Goal: Information Seeking & Learning: Learn about a topic

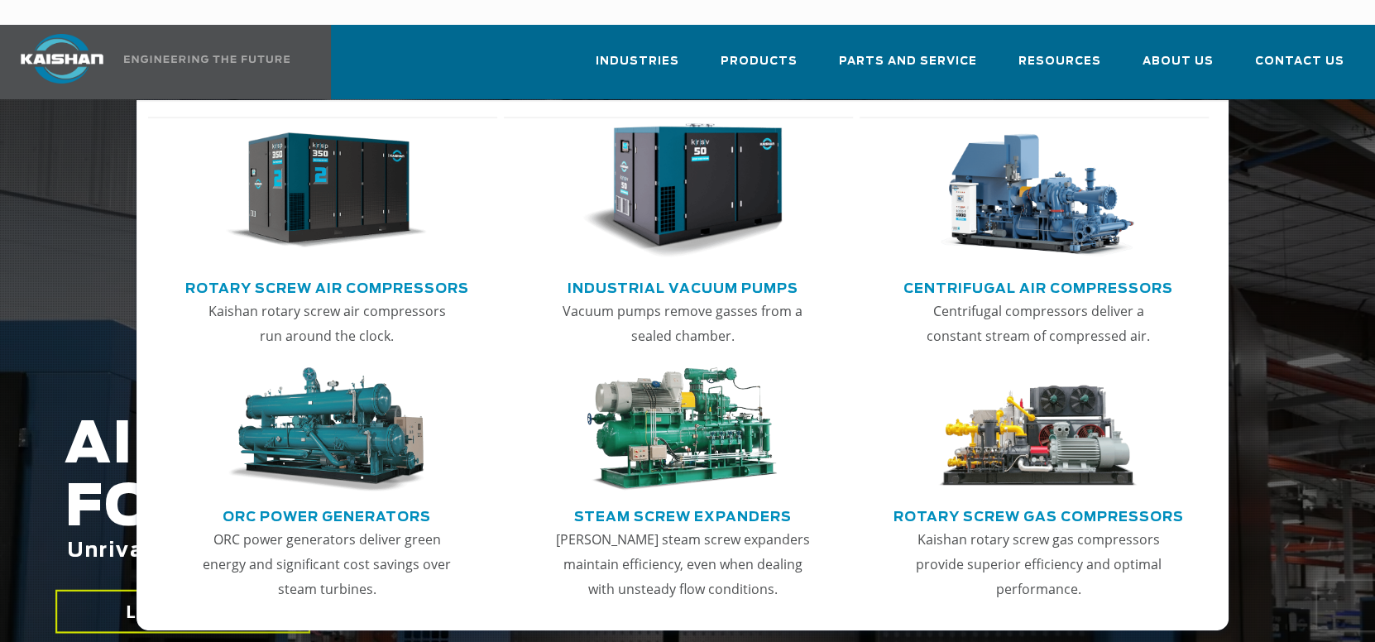
click at [396, 182] on img "Main menu" at bounding box center [326, 191] width 201 height 136
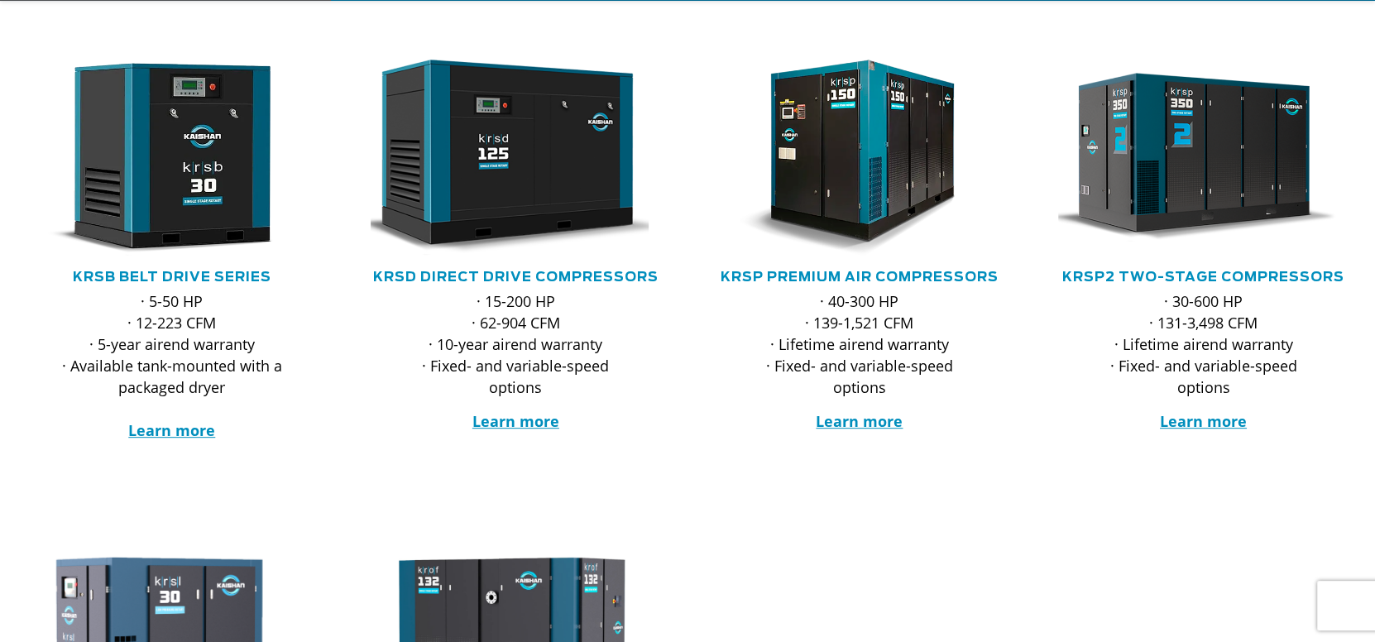
scroll to position [330, 0]
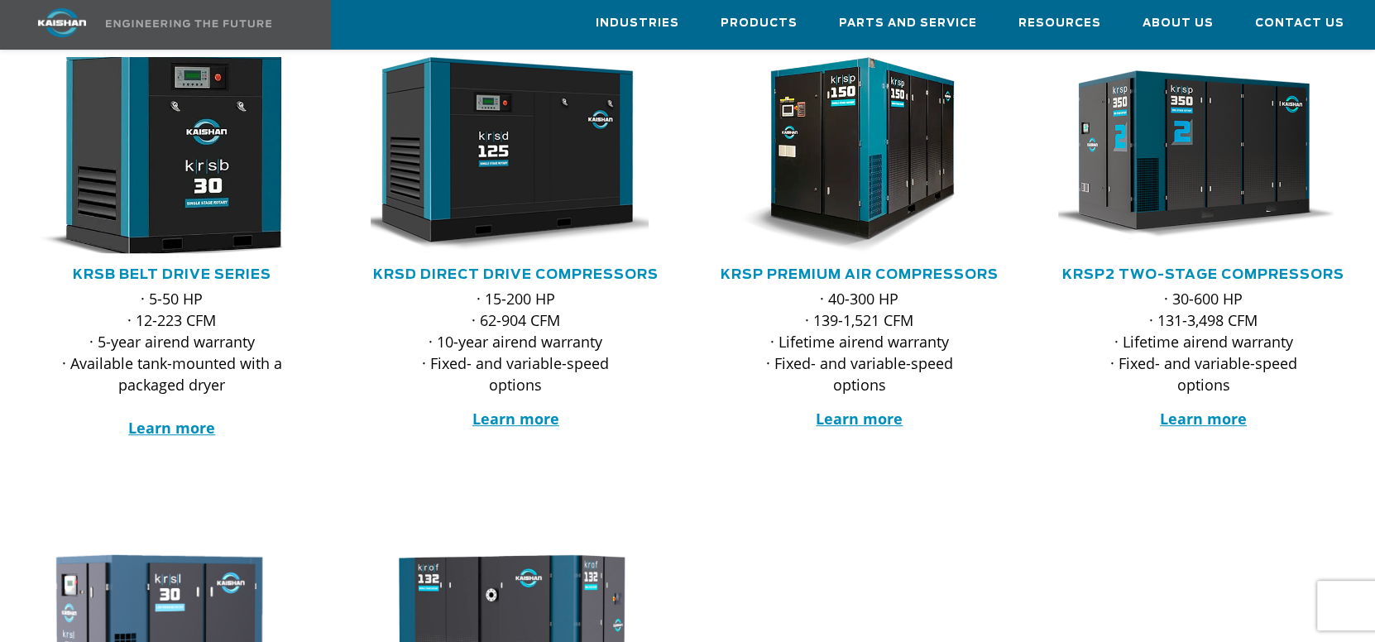
click at [258, 175] on img at bounding box center [159, 155] width 320 height 216
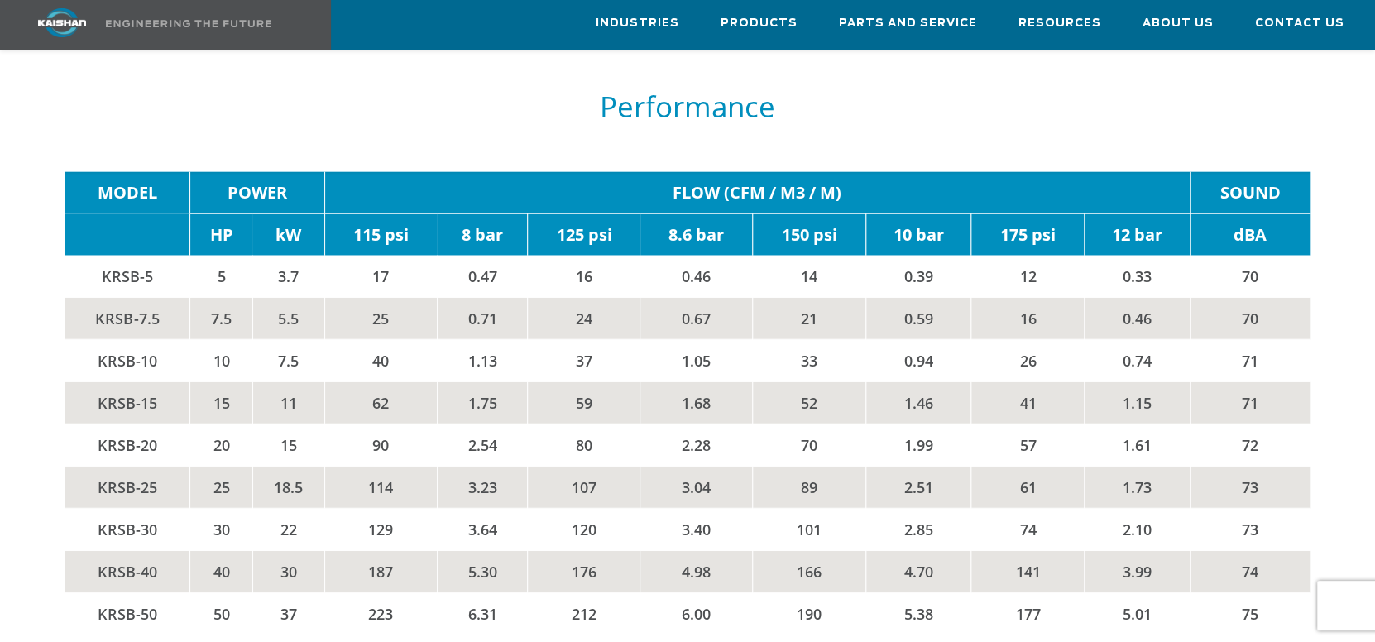
scroll to position [2648, 0]
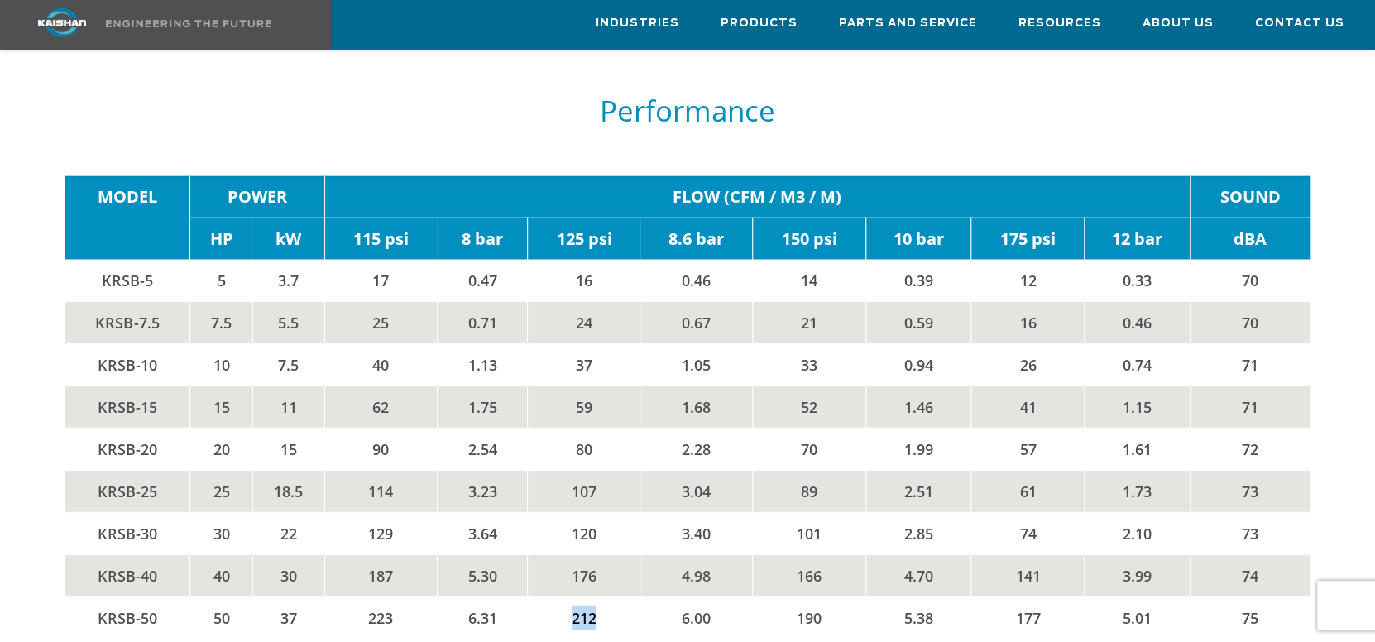
drag, startPoint x: 596, startPoint y: 591, endPoint x: 566, endPoint y: 591, distance: 29.8
click at [566, 597] on td "212" at bounding box center [584, 618] width 113 height 42
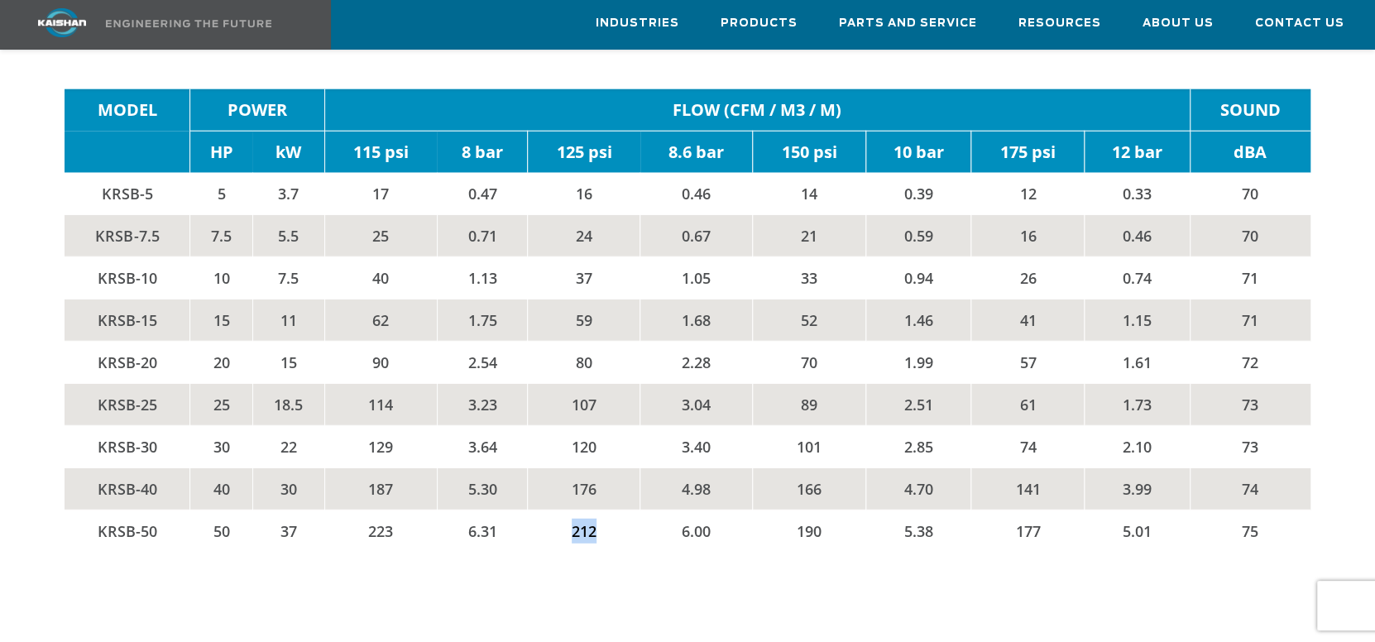
scroll to position [2730, 0]
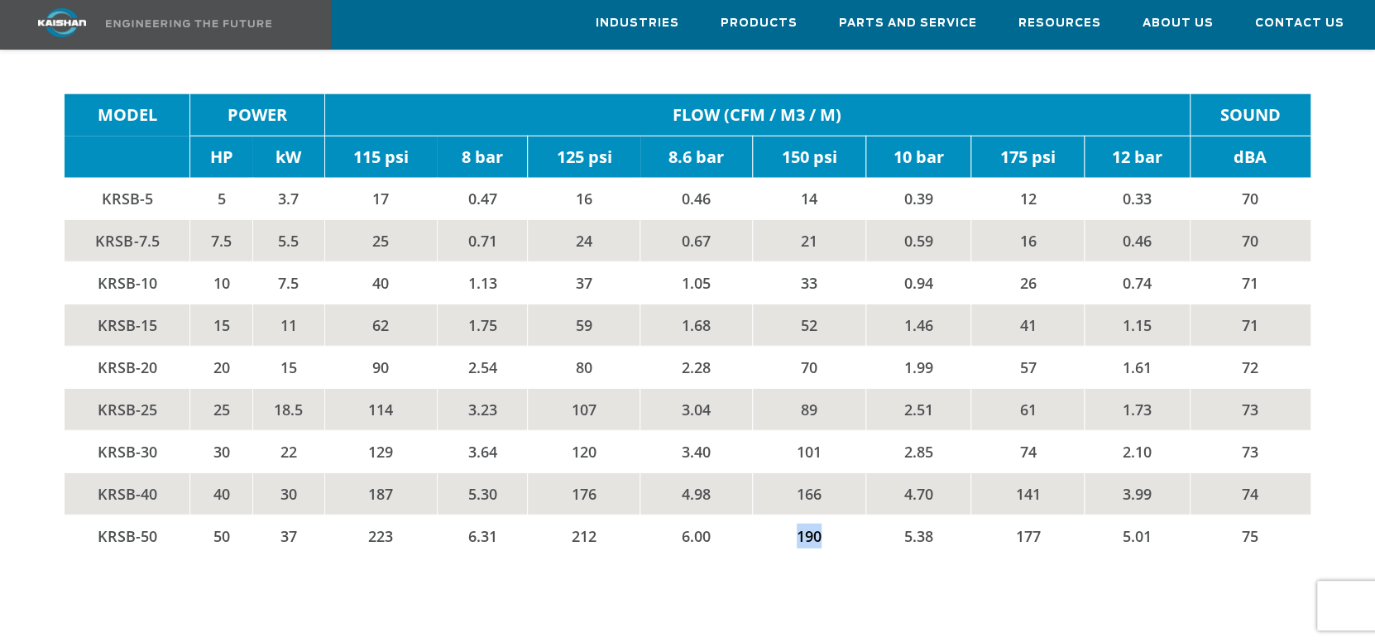
drag, startPoint x: 826, startPoint y: 511, endPoint x: 792, endPoint y: 512, distance: 34.0
click at [792, 516] on td "190" at bounding box center [809, 537] width 113 height 42
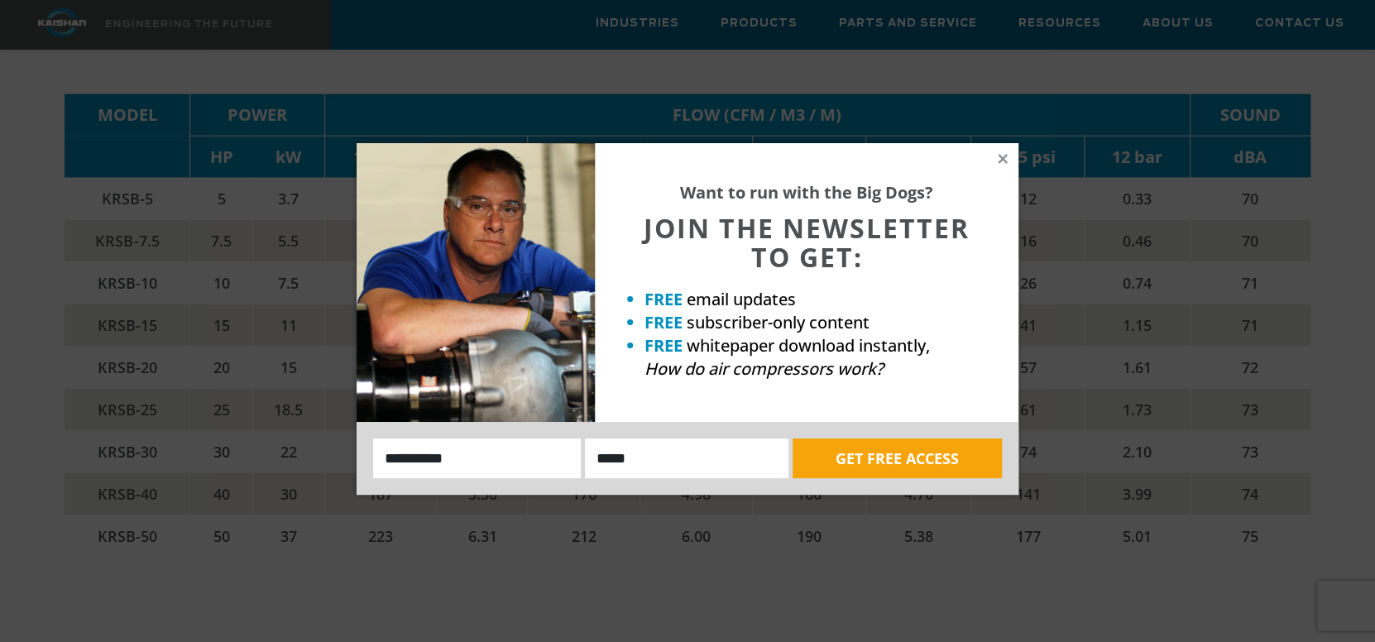
click at [996, 166] on div "Want to run with the Big Dogs? JOIN THE NEWSLETTER TO GET: FREE email updates F…" at bounding box center [807, 282] width 424 height 279
click at [998, 156] on icon at bounding box center [1003, 158] width 15 height 15
